Goal: Information Seeking & Learning: Learn about a topic

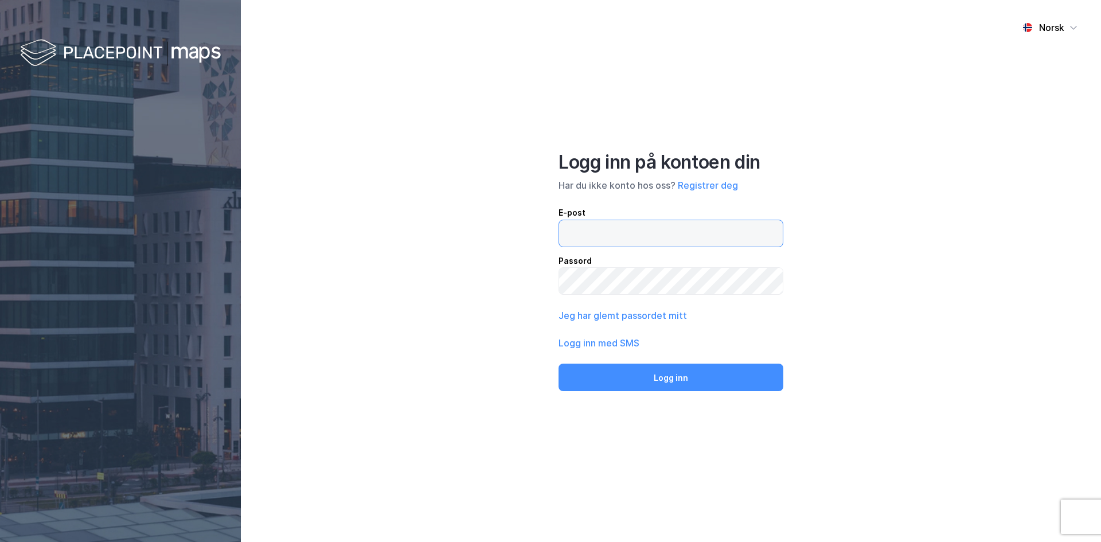
click at [586, 236] on input "email" at bounding box center [671, 233] width 224 height 26
type input "rune.husby@norion.no"
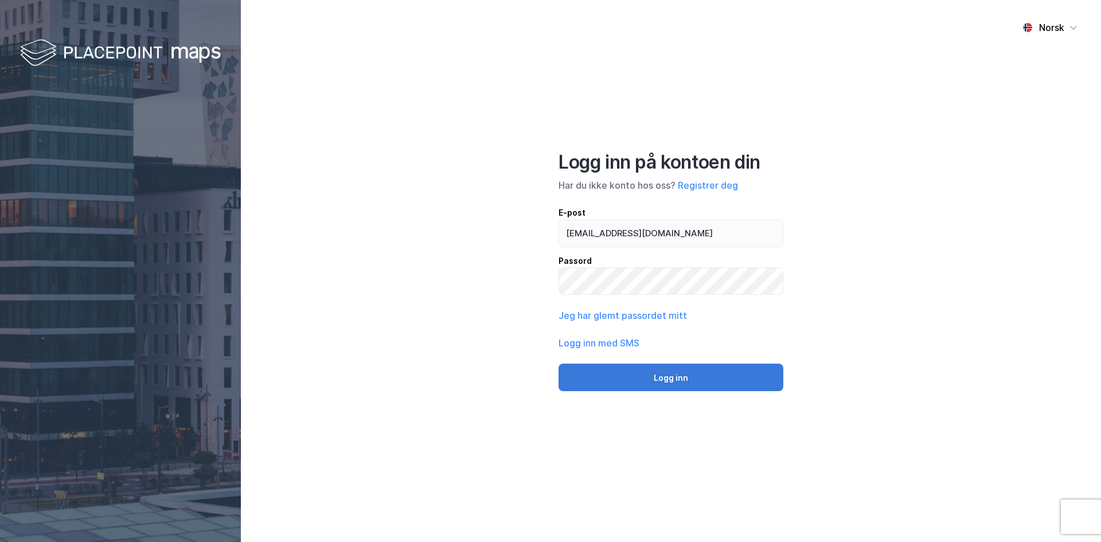
click at [673, 377] on button "Logg inn" at bounding box center [671, 378] width 225 height 28
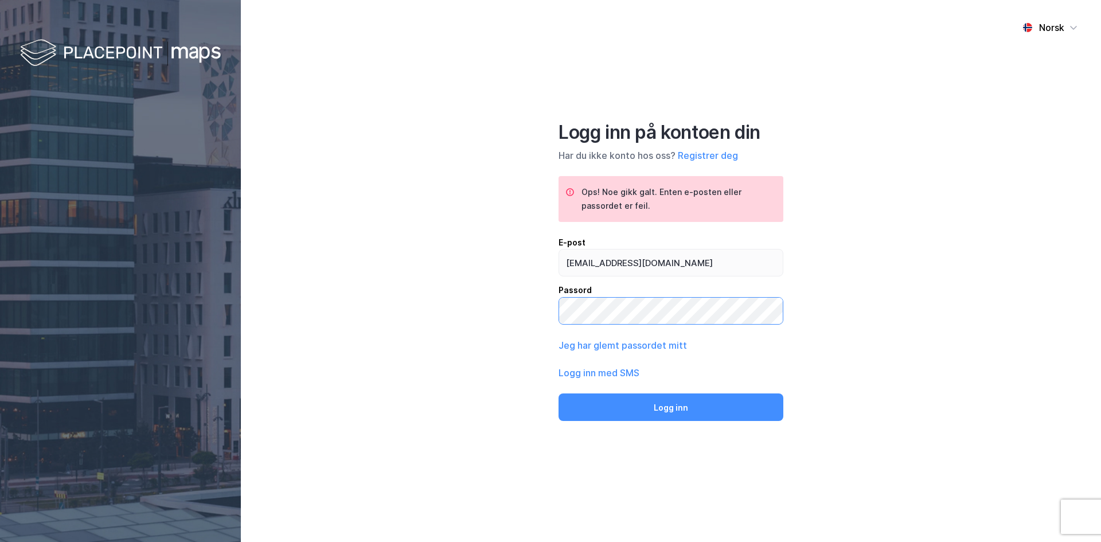
click at [477, 308] on div "Norsk Logg inn på kontoen din Har du ikke konto hos oss? Registrer deg Ops! Noe…" at bounding box center [671, 271] width 860 height 542
click at [663, 405] on button "Logg inn" at bounding box center [671, 407] width 225 height 28
click at [674, 405] on button "Logg inn" at bounding box center [671, 407] width 225 height 28
click at [488, 308] on div "Norsk Logg inn på kontoen din Har du ikke konto hos oss? Registrer deg Ops! Noe…" at bounding box center [671, 271] width 860 height 542
drag, startPoint x: 667, startPoint y: 404, endPoint x: 670, endPoint y: 430, distance: 26.0
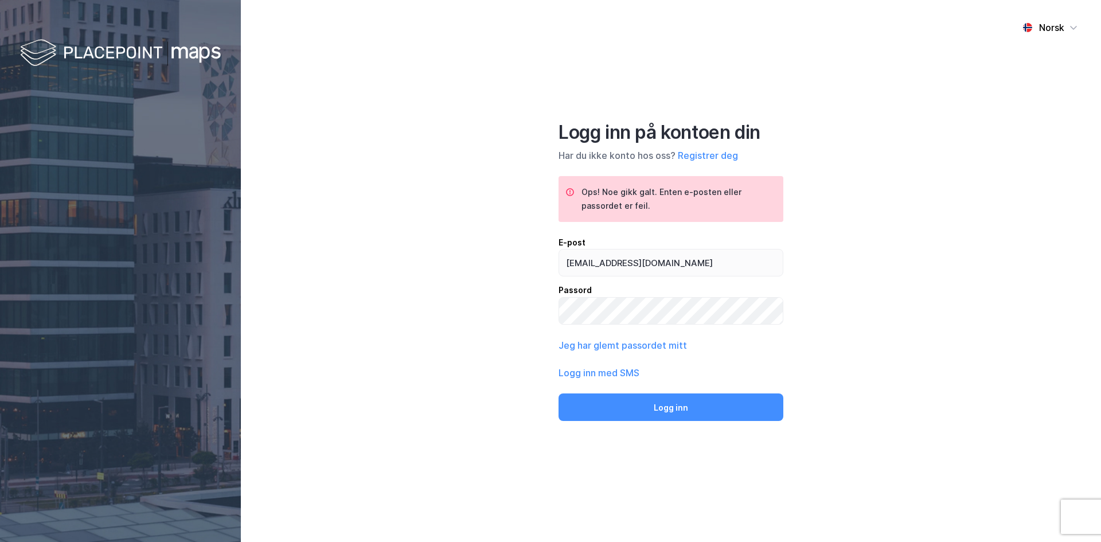
click at [667, 403] on button "Logg inn" at bounding box center [671, 407] width 225 height 28
click at [524, 310] on div "Norsk Logg inn på kontoen din Har du ikke konto hos oss? Registrer deg Ops! Noe…" at bounding box center [671, 271] width 860 height 542
click at [672, 406] on button "Logg inn" at bounding box center [671, 407] width 225 height 28
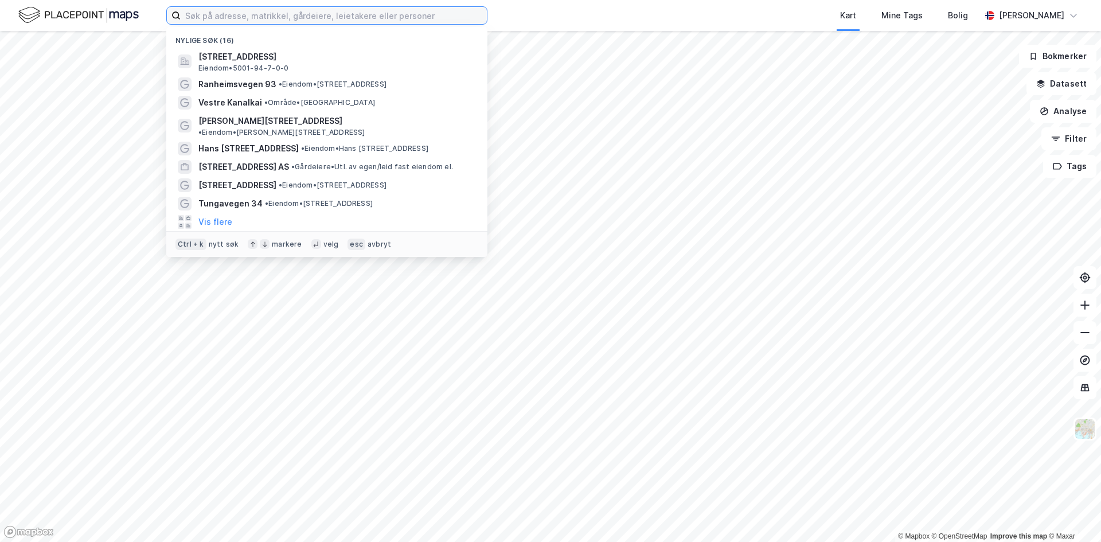
click at [224, 15] on input at bounding box center [334, 15] width 306 height 17
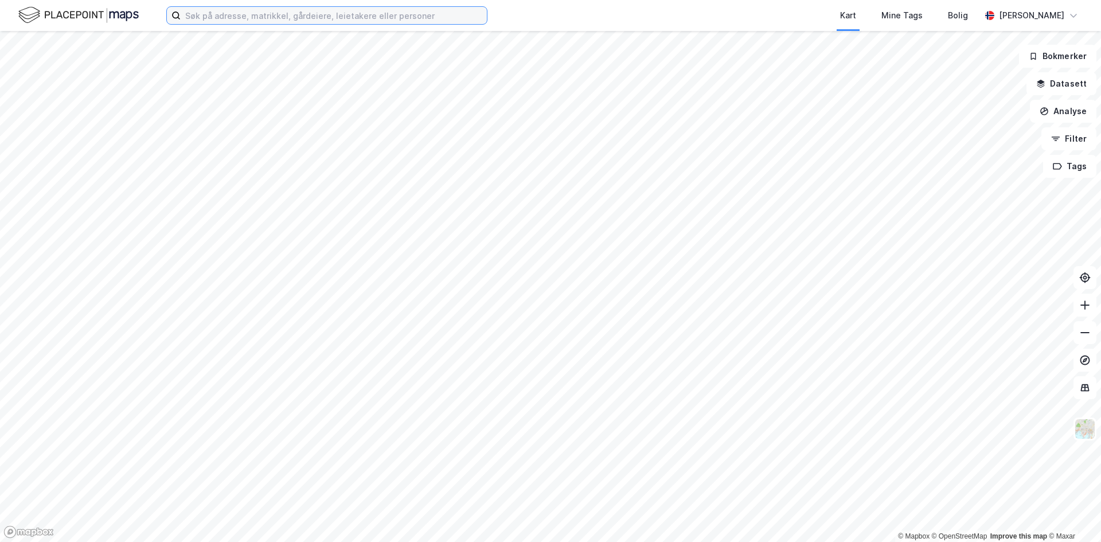
click at [226, 16] on input at bounding box center [334, 15] width 306 height 17
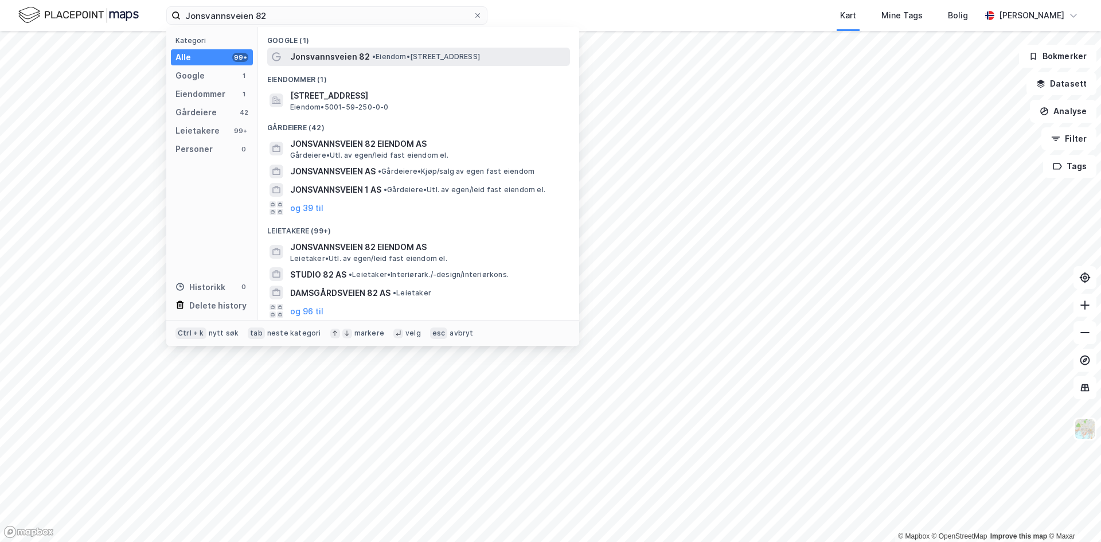
click at [350, 55] on span "Jonsvannsveien 82" at bounding box center [330, 57] width 80 height 14
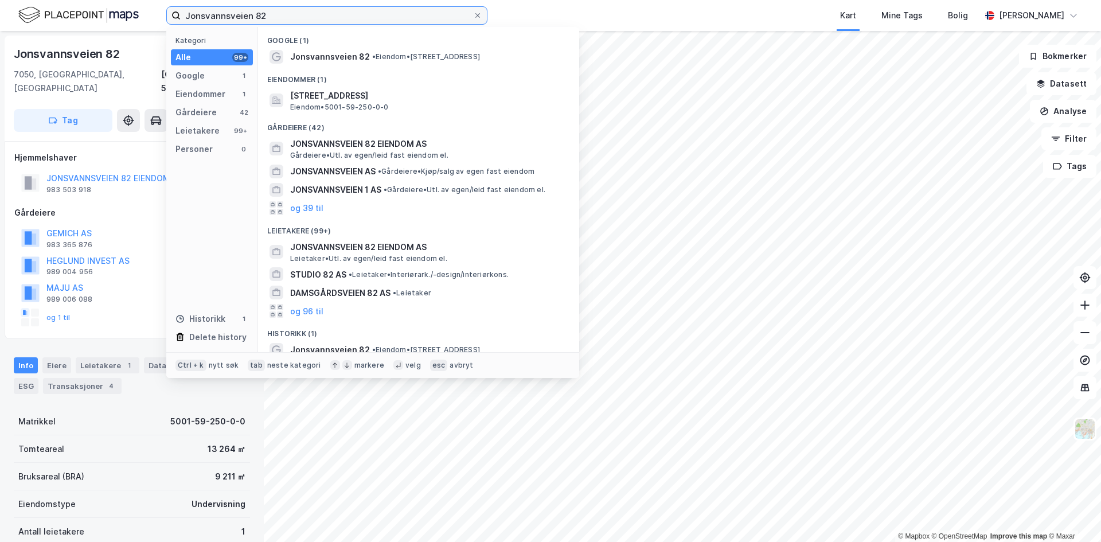
drag, startPoint x: 282, startPoint y: 15, endPoint x: 11, endPoint y: 13, distance: 270.1
click at [11, 13] on div "Jonsvannsveien 82 Kategori Alle 99+ Google 1 Eiendommer 1 Gårdeiere 42 Leietake…" at bounding box center [550, 15] width 1101 height 31
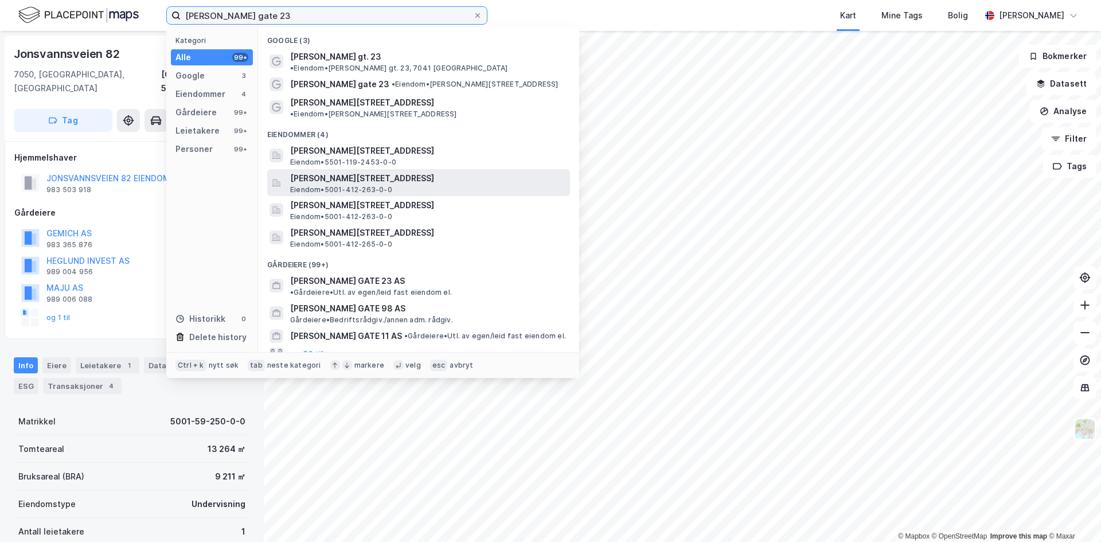
type input "haakon vii's gate 23"
click at [319, 171] on span "[PERSON_NAME][STREET_ADDRESS]" at bounding box center [427, 178] width 275 height 14
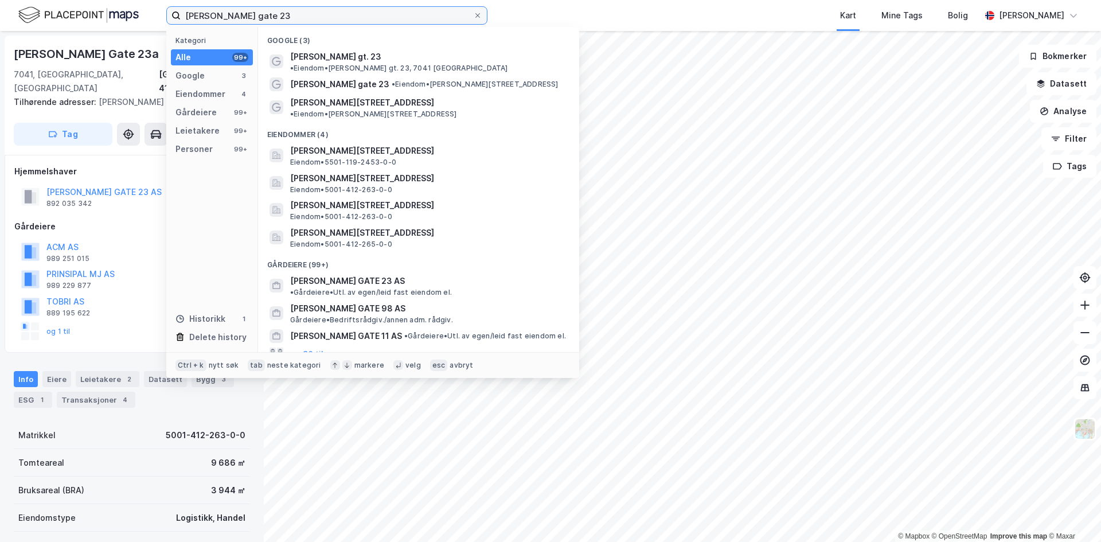
drag, startPoint x: 273, startPoint y: 14, endPoint x: 143, endPoint y: 11, distance: 130.2
click at [143, 11] on div "haakon vii's gate 23 Kategori Alle 99+ Google 3 Eiendommer 4 Gårdeiere 99+ Leie…" at bounding box center [550, 15] width 1101 height 31
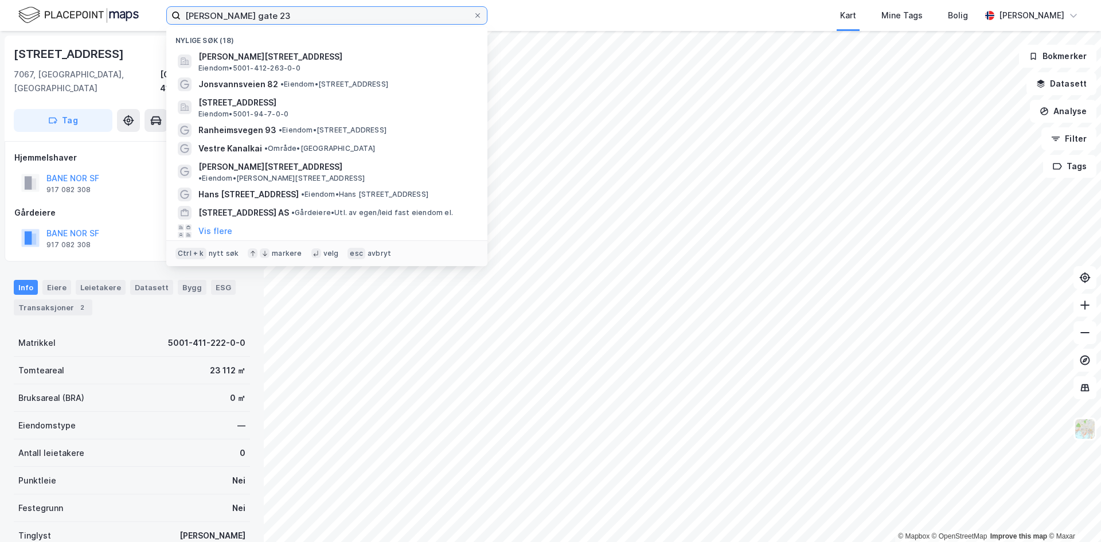
click at [337, 13] on input "haakon vii's gate 23" at bounding box center [327, 15] width 292 height 17
click at [1080, 334] on icon at bounding box center [1084, 332] width 11 height 11
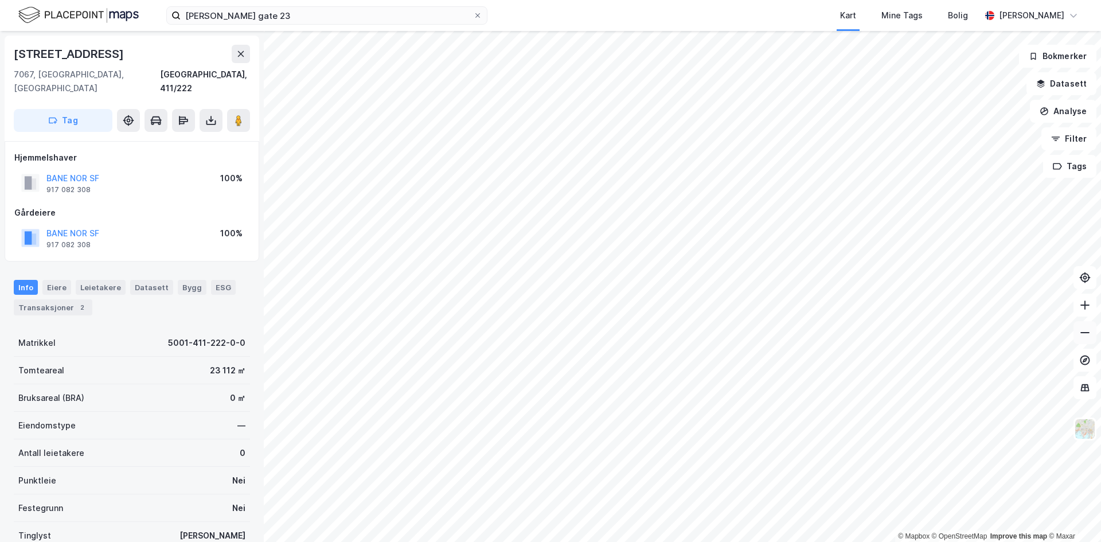
click at [1080, 334] on icon at bounding box center [1084, 332] width 11 height 11
click at [241, 58] on icon at bounding box center [240, 53] width 9 height 9
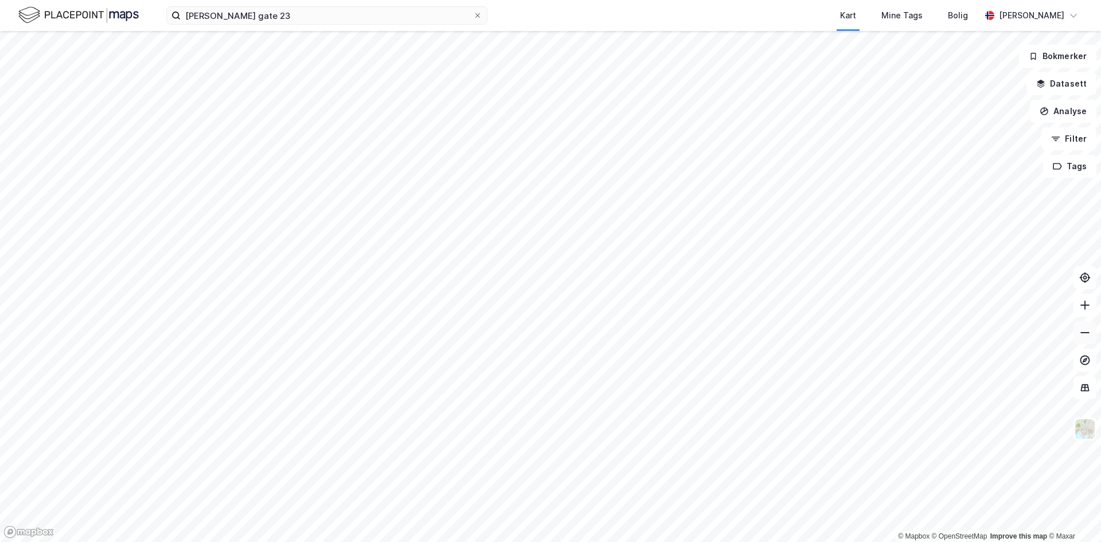
click at [1088, 335] on icon at bounding box center [1084, 332] width 11 height 11
click at [1083, 301] on icon at bounding box center [1084, 304] width 11 height 11
click at [325, 14] on input "haakon vii's gate 23" at bounding box center [327, 15] width 292 height 17
click at [1082, 331] on icon at bounding box center [1084, 332] width 11 height 11
click at [504, 17] on div "Kart Mine Tags [PERSON_NAME] Rune [PERSON_NAME]" at bounding box center [550, 15] width 1101 height 31
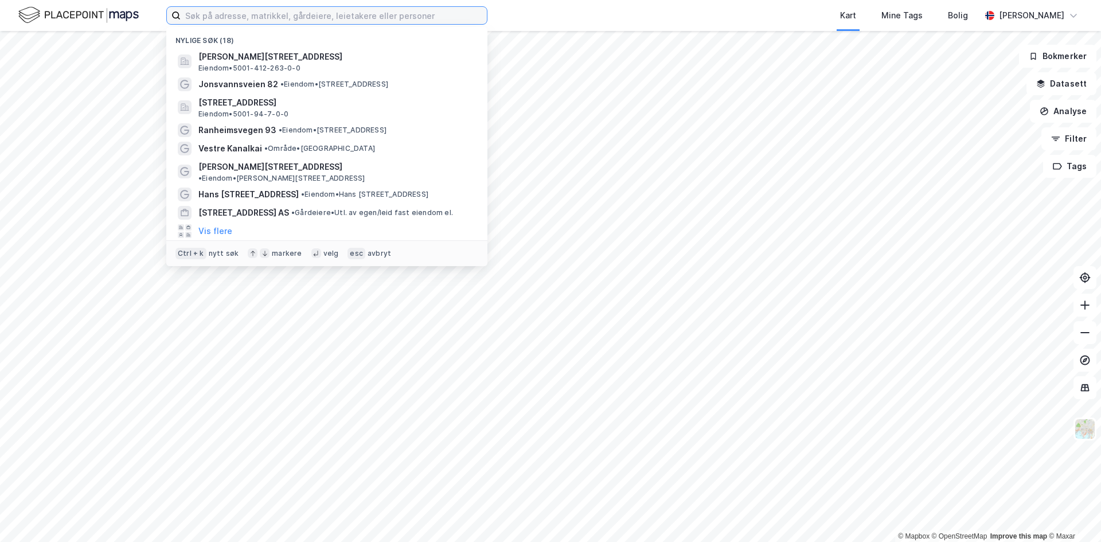
click at [433, 17] on input at bounding box center [334, 15] width 306 height 17
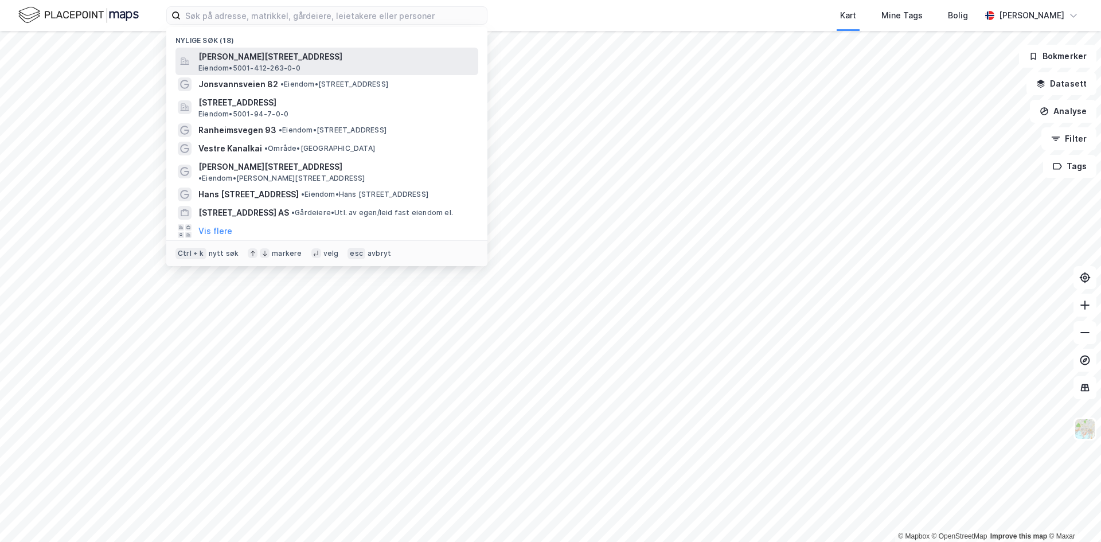
click at [306, 54] on span "[PERSON_NAME][STREET_ADDRESS]" at bounding box center [335, 57] width 275 height 14
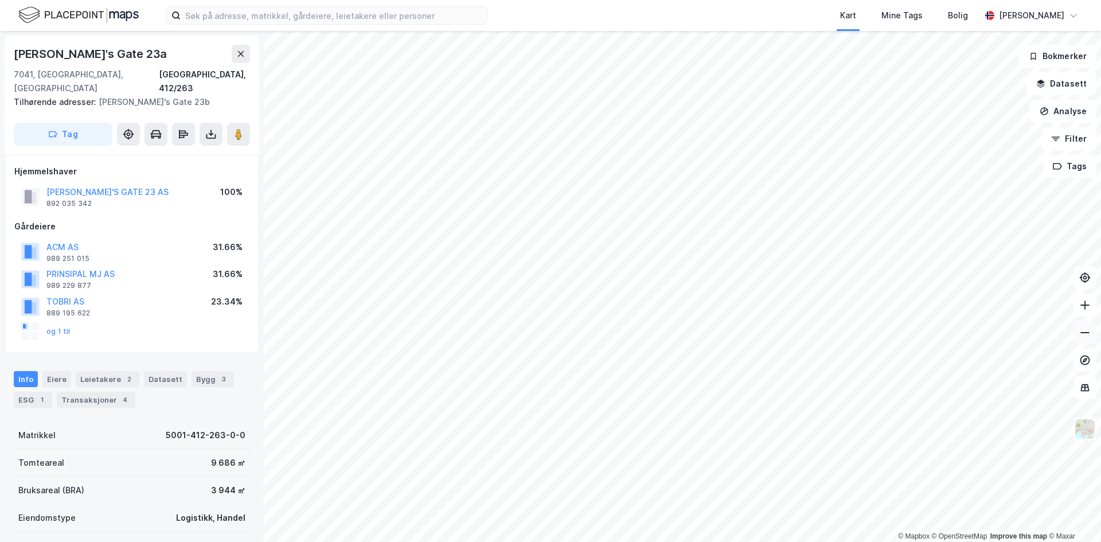
click at [1077, 336] on button at bounding box center [1085, 332] width 23 height 23
click at [1079, 310] on icon at bounding box center [1084, 304] width 11 height 11
click at [1083, 335] on icon at bounding box center [1084, 332] width 11 height 11
click at [1087, 330] on icon at bounding box center [1084, 332] width 11 height 11
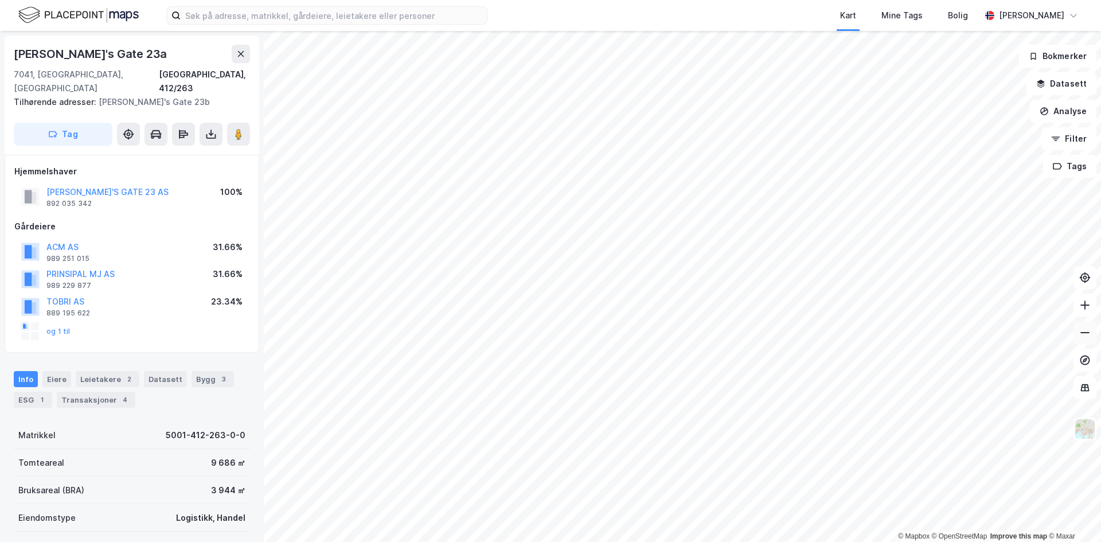
click at [1086, 338] on button at bounding box center [1085, 332] width 23 height 23
click at [1068, 86] on div "© Mapbox © OpenStreetMap Improve this map © Maxar Haakon [STREET_ADDRESS], 412/…" at bounding box center [550, 286] width 1101 height 511
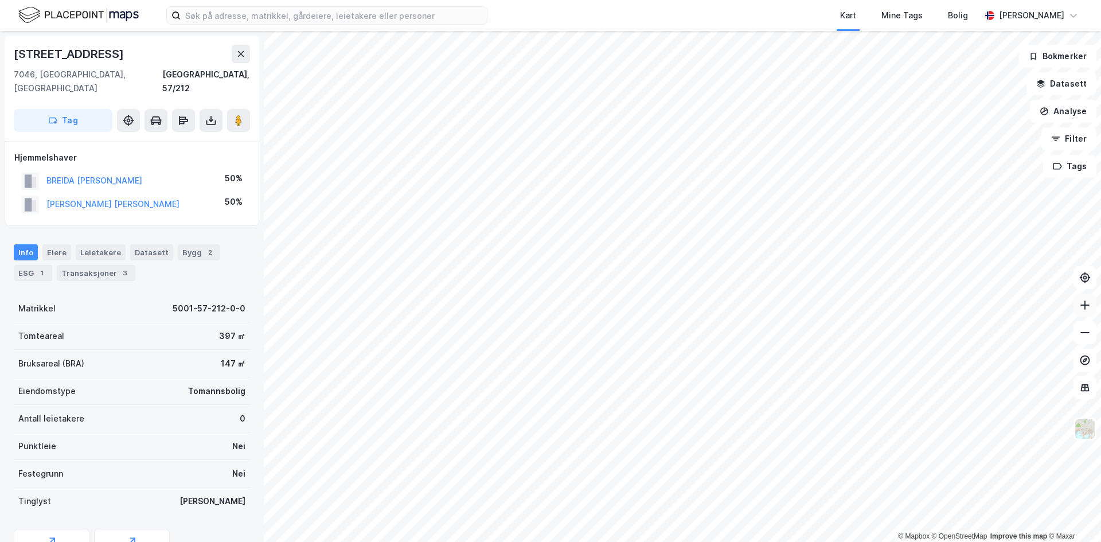
click at [1088, 307] on icon at bounding box center [1084, 304] width 11 height 11
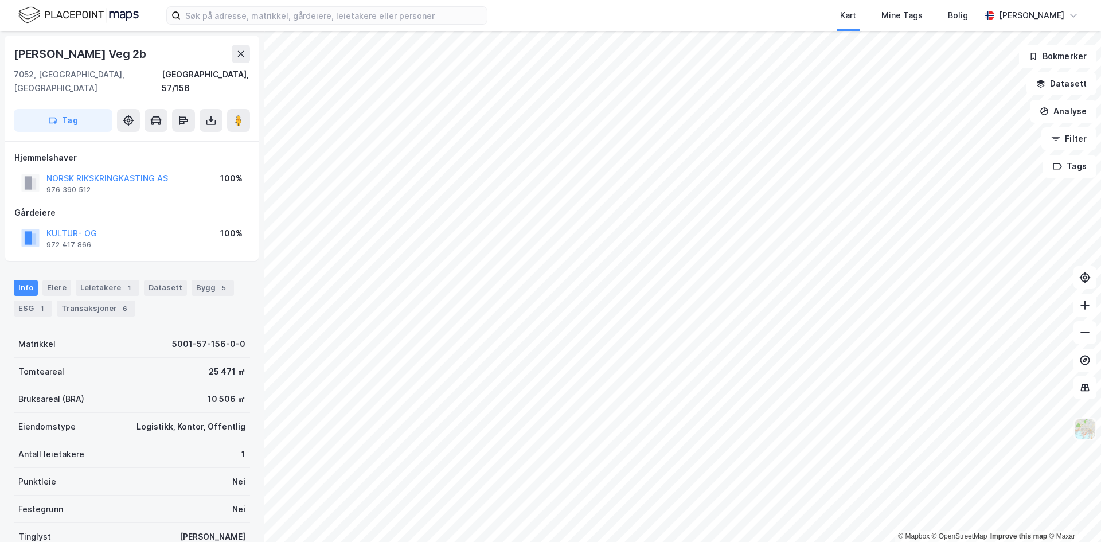
click at [1083, 435] on img at bounding box center [1085, 429] width 22 height 22
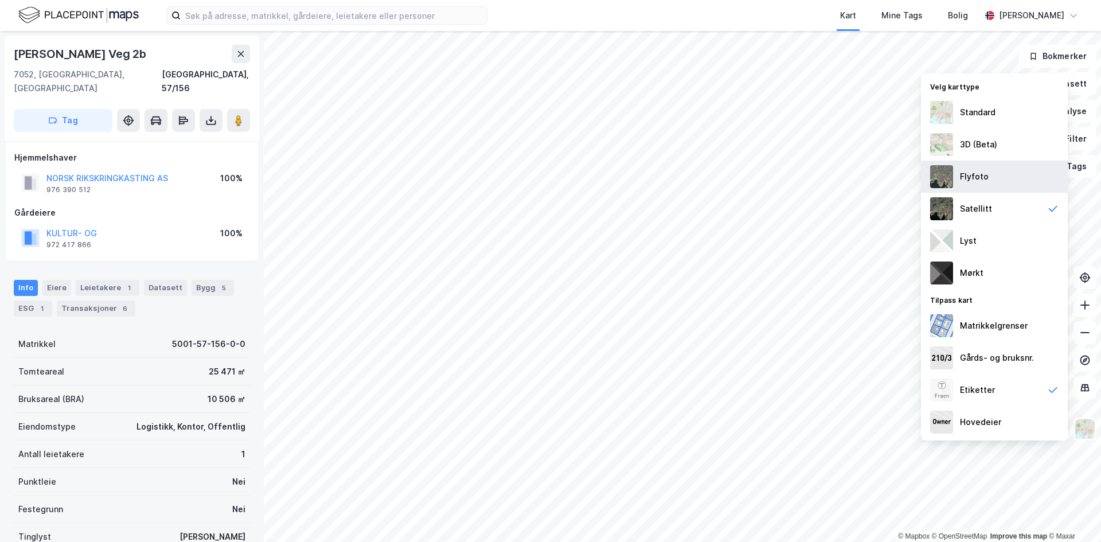
click at [948, 175] on img at bounding box center [941, 176] width 23 height 23
click at [984, 204] on div "Satellitt" at bounding box center [976, 209] width 32 height 14
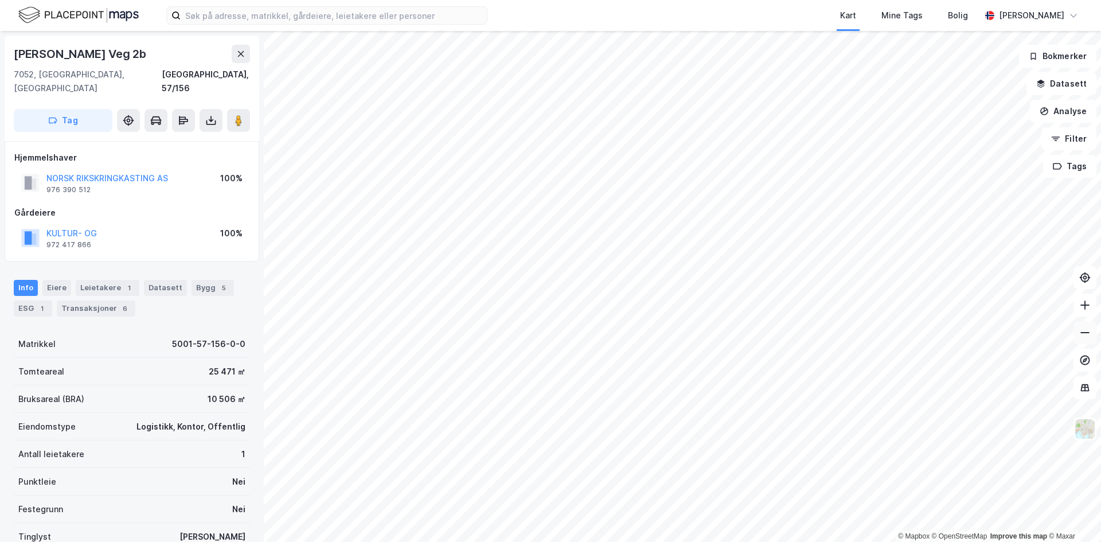
click at [1083, 334] on icon at bounding box center [1084, 332] width 11 height 11
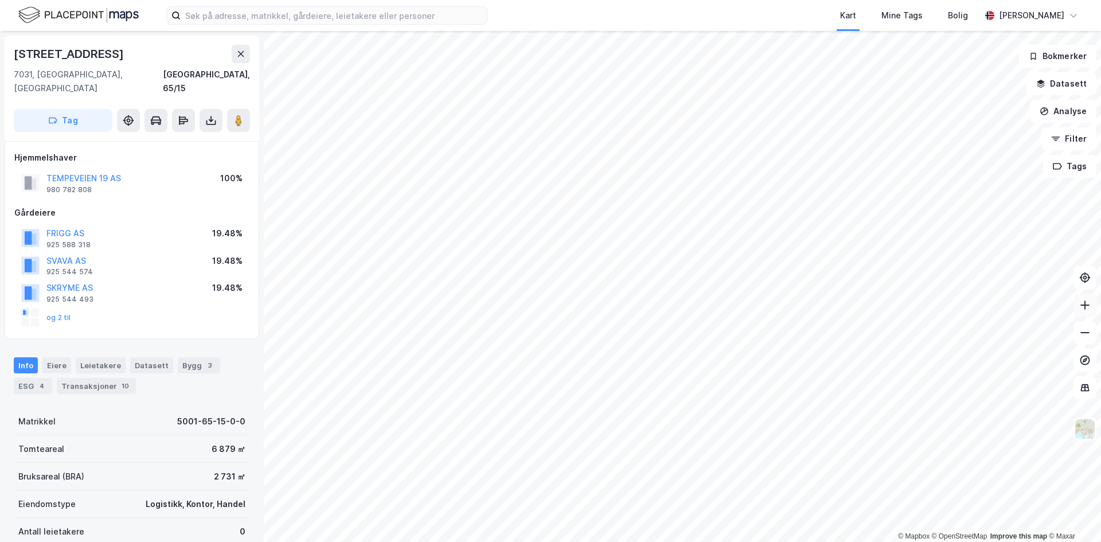
click at [1082, 306] on icon at bounding box center [1084, 304] width 11 height 11
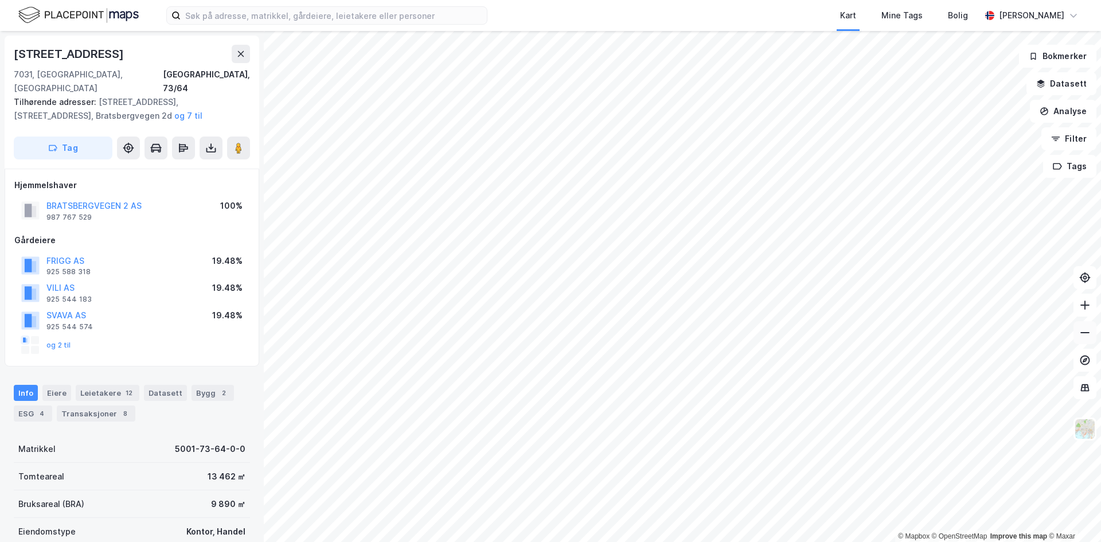
click at [1087, 332] on icon at bounding box center [1084, 332] width 9 height 1
click at [1082, 335] on icon at bounding box center [1084, 332] width 11 height 11
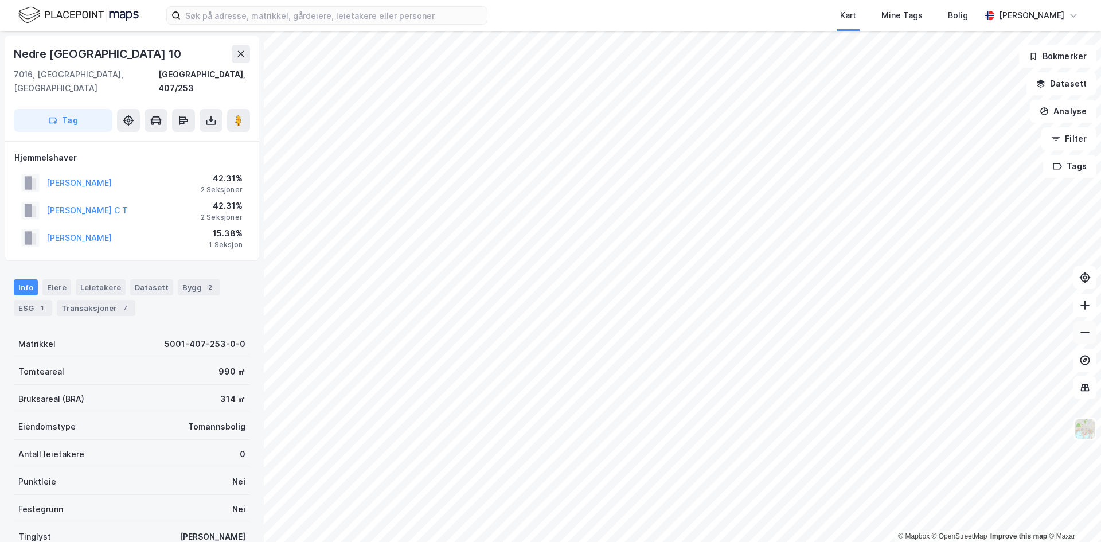
click at [1083, 340] on button at bounding box center [1085, 332] width 23 height 23
click at [1083, 308] on icon at bounding box center [1084, 304] width 11 height 11
click at [1084, 305] on icon at bounding box center [1084, 305] width 9 height 1
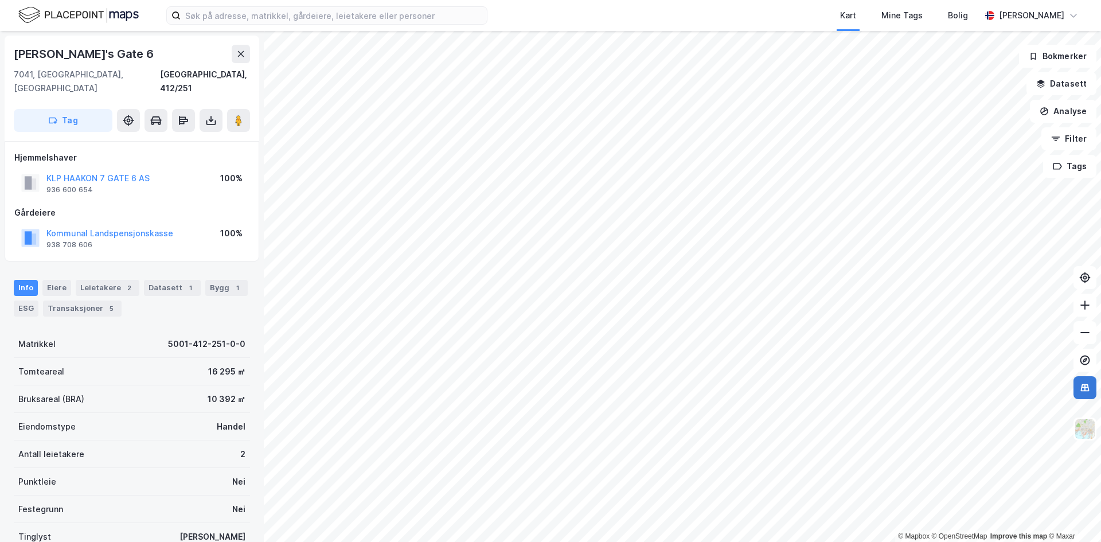
click at [1086, 386] on icon at bounding box center [1084, 387] width 11 height 11
click at [654, 541] on html "Kart Mine Tags [PERSON_NAME] Rune [PERSON_NAME] © Mapbox © OpenStreetMap Improv…" at bounding box center [550, 271] width 1101 height 542
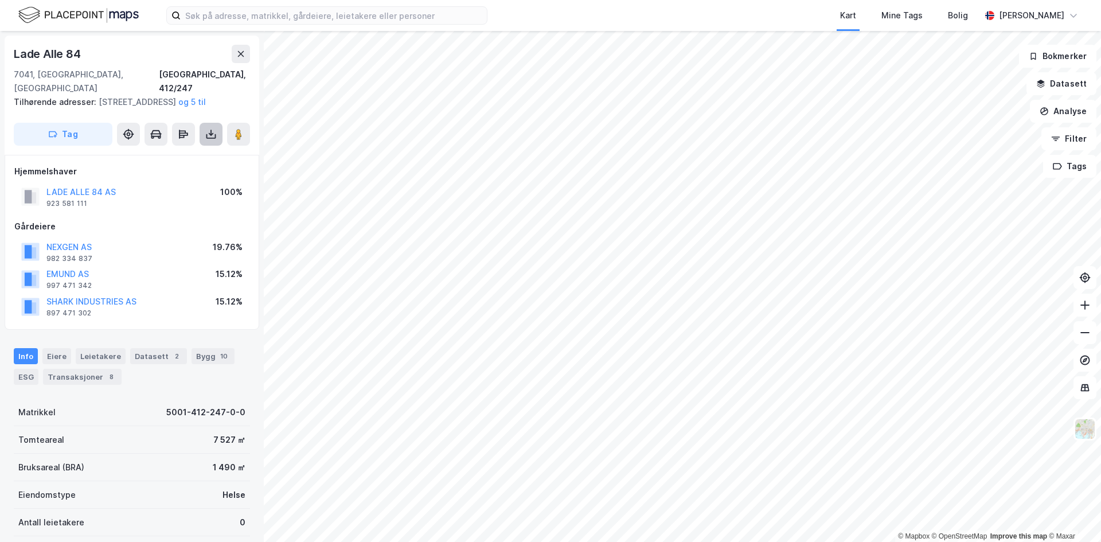
click at [209, 132] on icon at bounding box center [210, 133] width 11 height 11
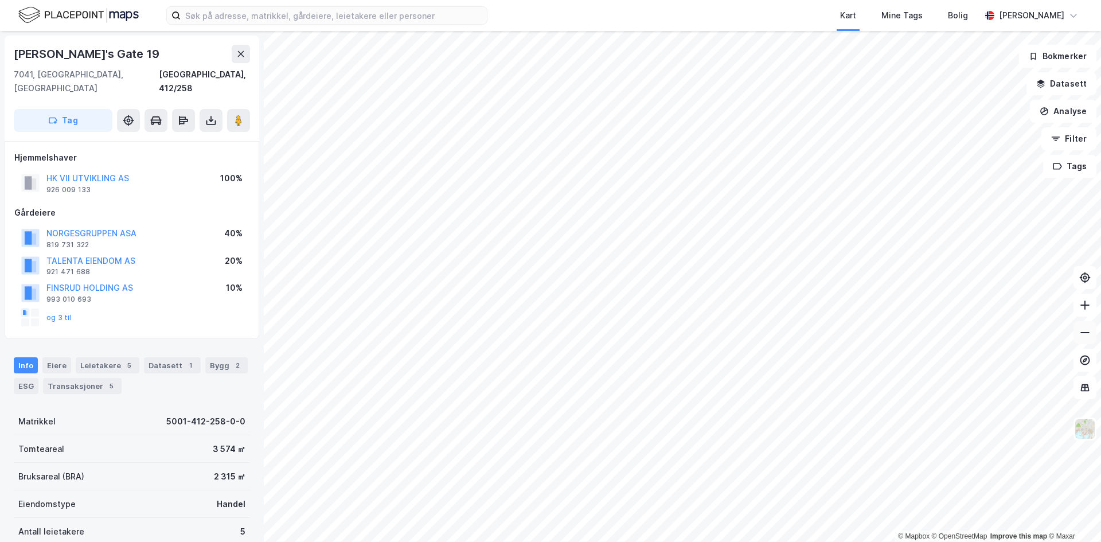
click at [1084, 338] on button at bounding box center [1085, 332] width 23 height 23
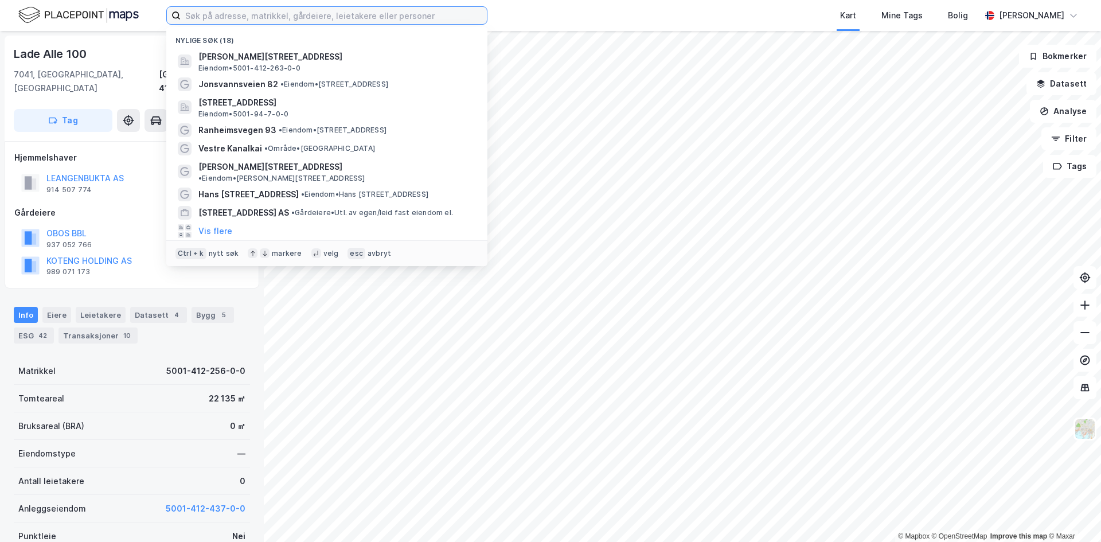
click at [454, 14] on input at bounding box center [334, 15] width 306 height 17
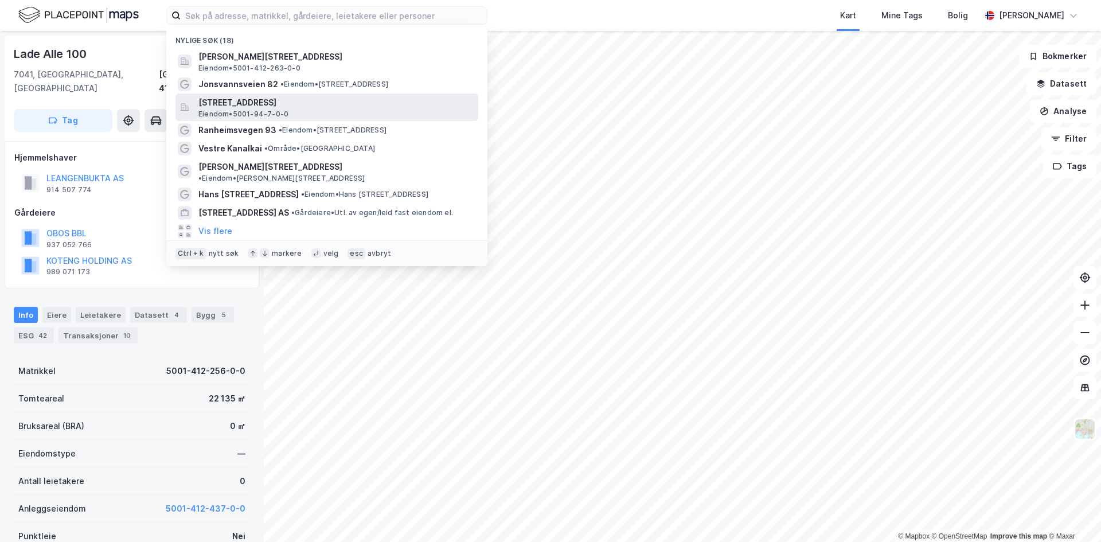
click at [309, 103] on span "[STREET_ADDRESS]" at bounding box center [335, 103] width 275 height 14
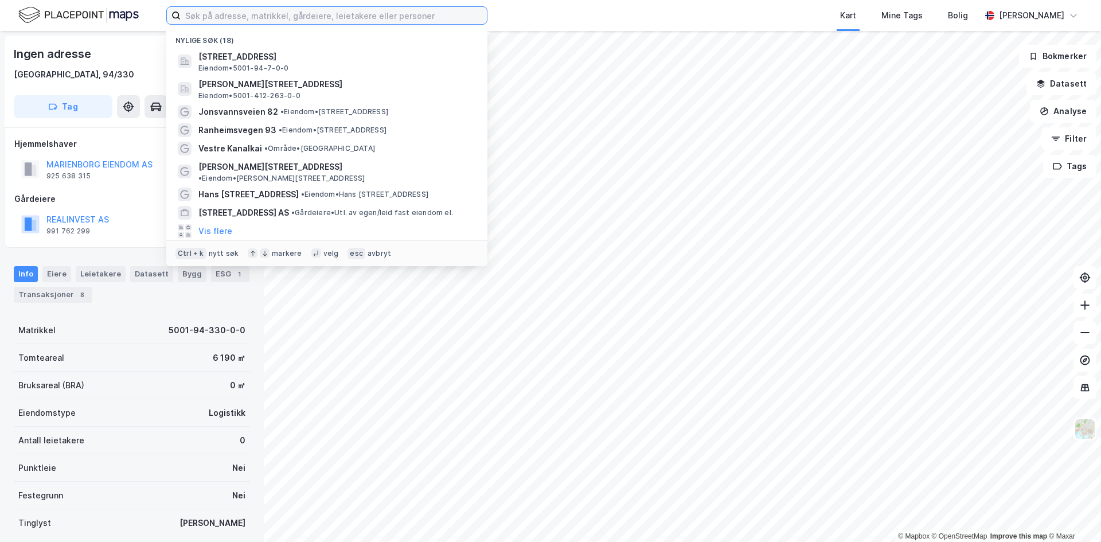
click at [473, 18] on input at bounding box center [334, 15] width 306 height 17
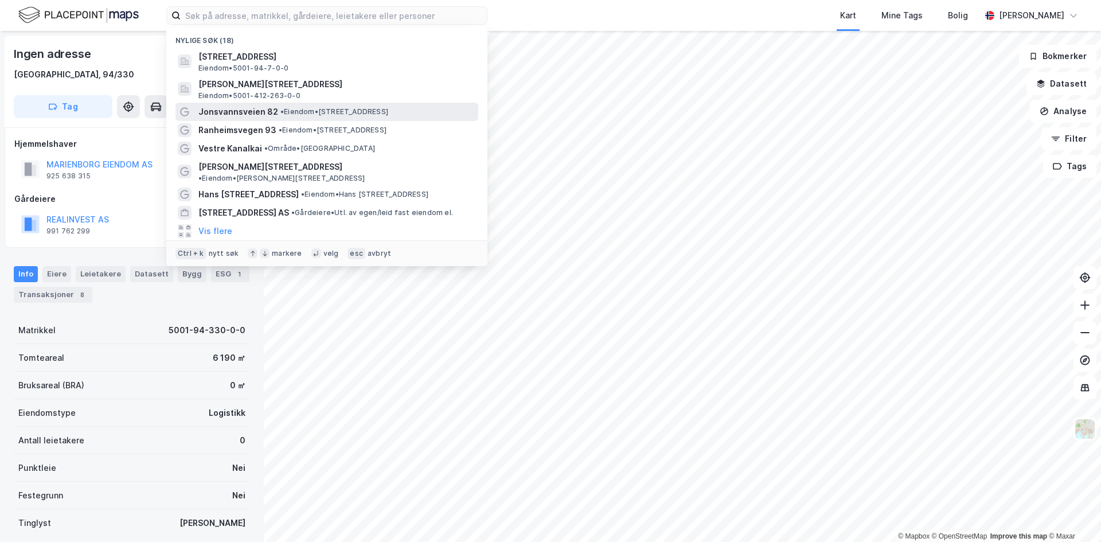
click at [318, 110] on span "• Eiendom • [STREET_ADDRESS]" at bounding box center [334, 111] width 108 height 9
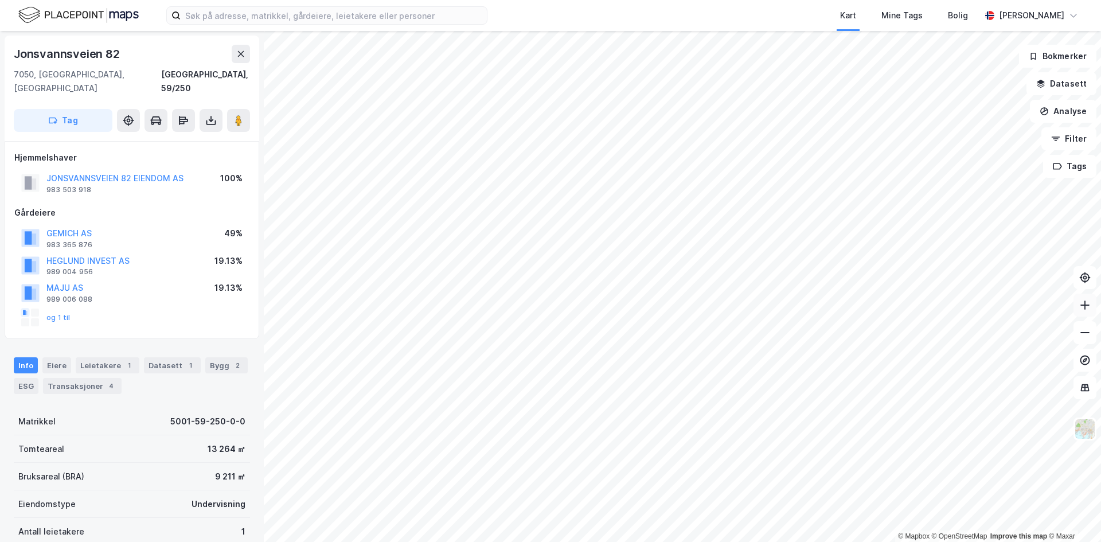
click at [1088, 310] on icon at bounding box center [1084, 304] width 11 height 11
